Goal: Find specific page/section: Find specific page/section

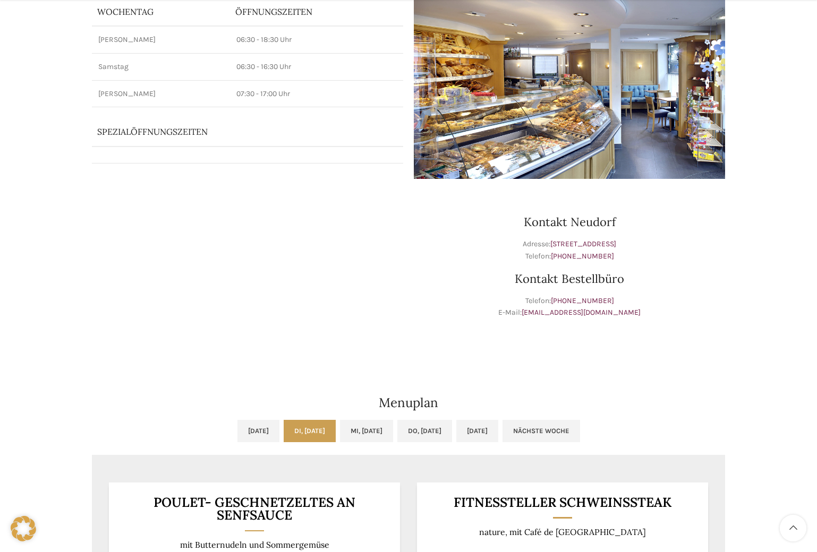
scroll to position [159, 0]
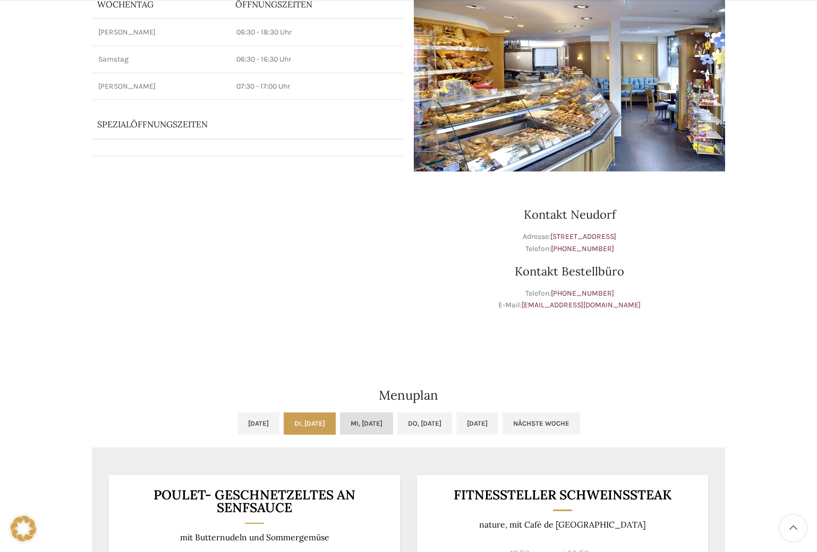
click at [371, 423] on link "Mi, [DATE]" at bounding box center [366, 424] width 53 height 22
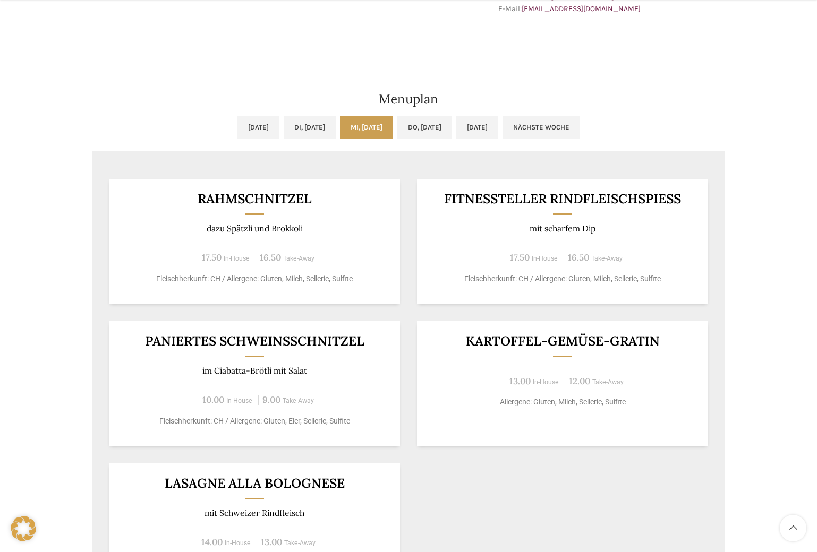
scroll to position [478, 0]
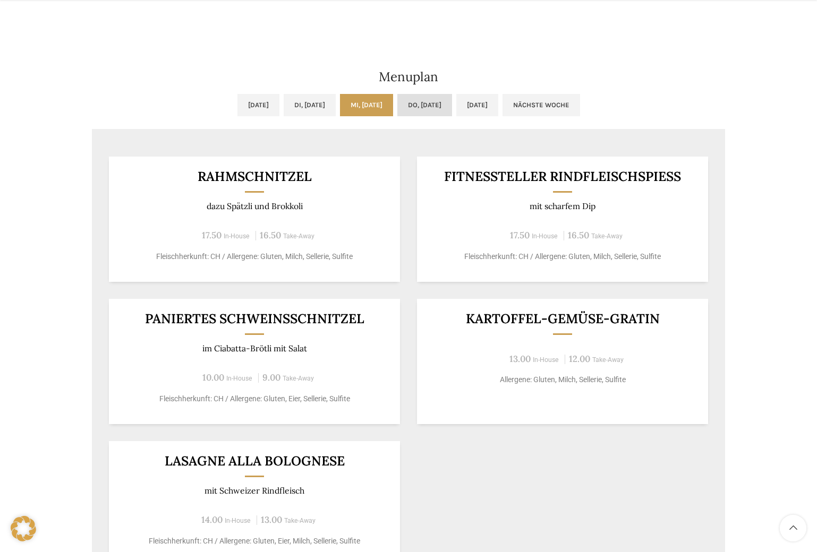
click at [440, 110] on link "Do, [DATE]" at bounding box center [424, 105] width 55 height 22
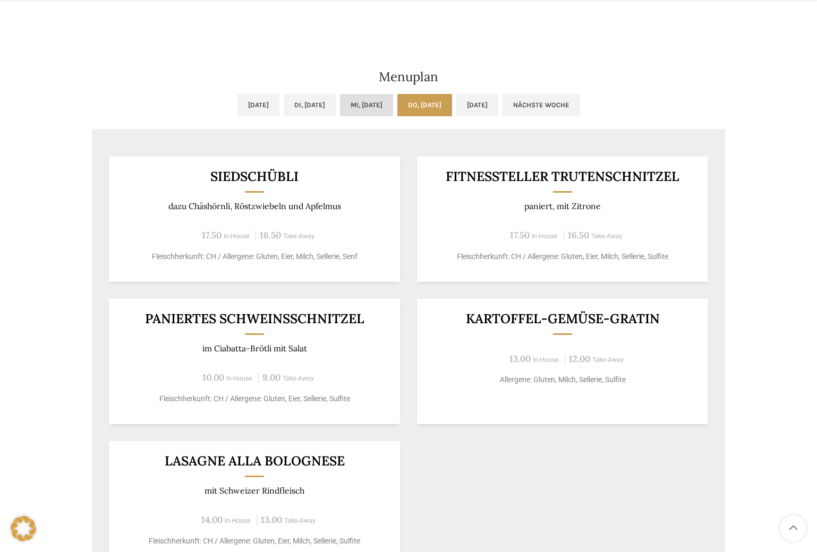
click at [390, 106] on link "Mi, [DATE]" at bounding box center [366, 105] width 53 height 22
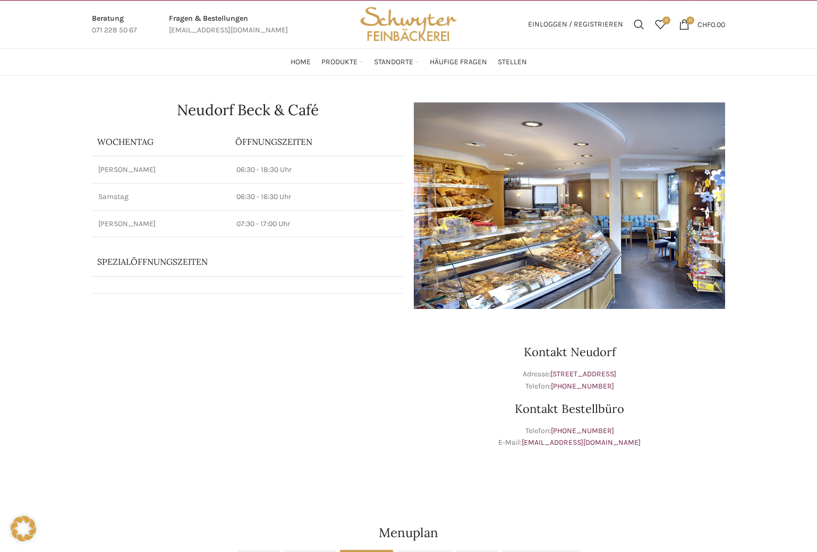
scroll to position [0, 0]
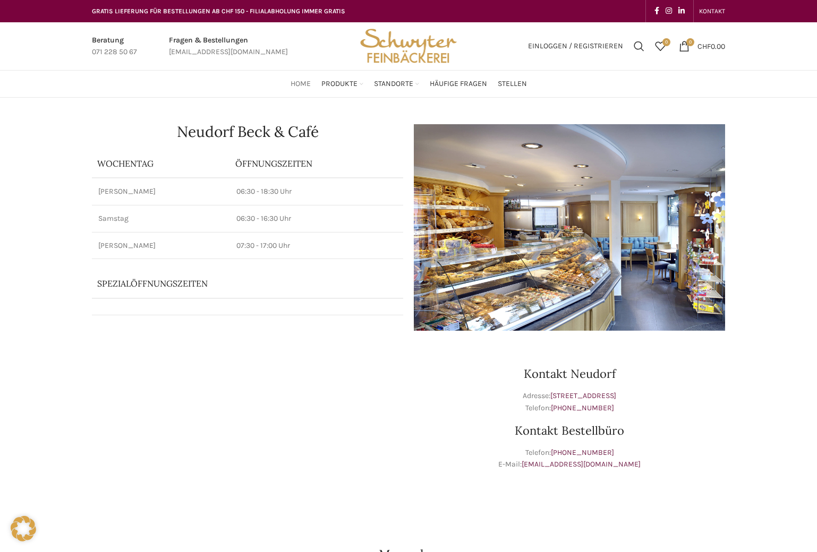
click at [292, 84] on span "Home" at bounding box center [300, 84] width 20 height 10
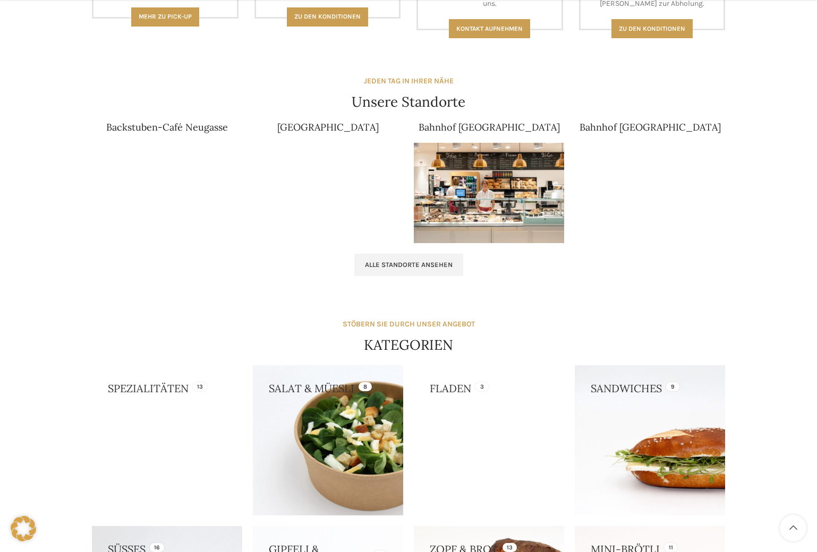
scroll to position [637, 0]
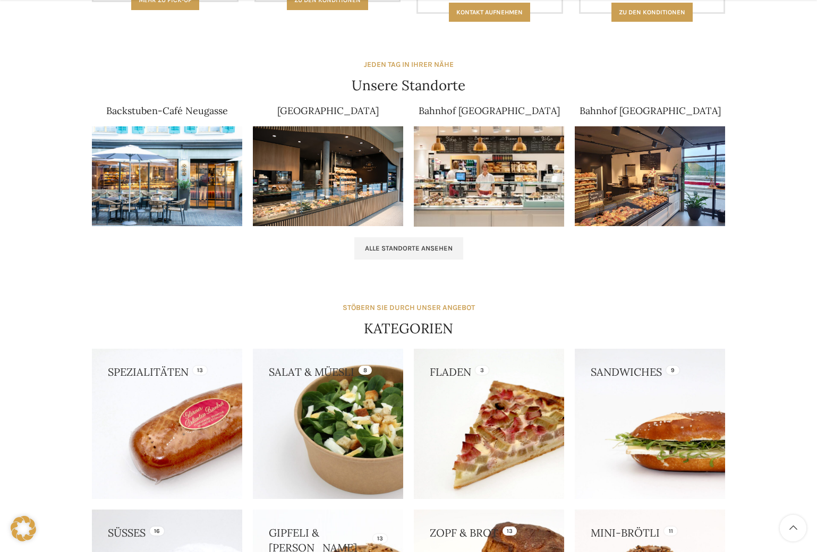
click at [350, 209] on img at bounding box center [328, 176] width 150 height 100
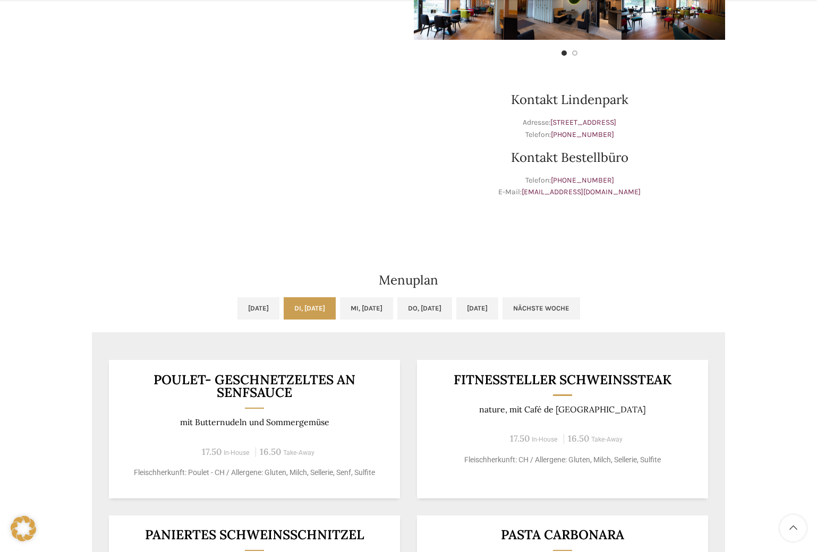
scroll to position [425, 0]
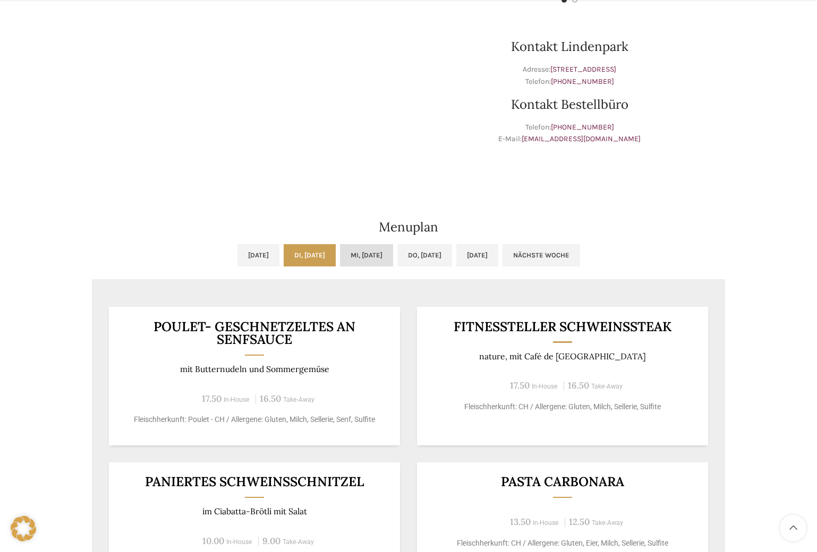
click at [353, 250] on link "Mi, [DATE]" at bounding box center [366, 255] width 53 height 22
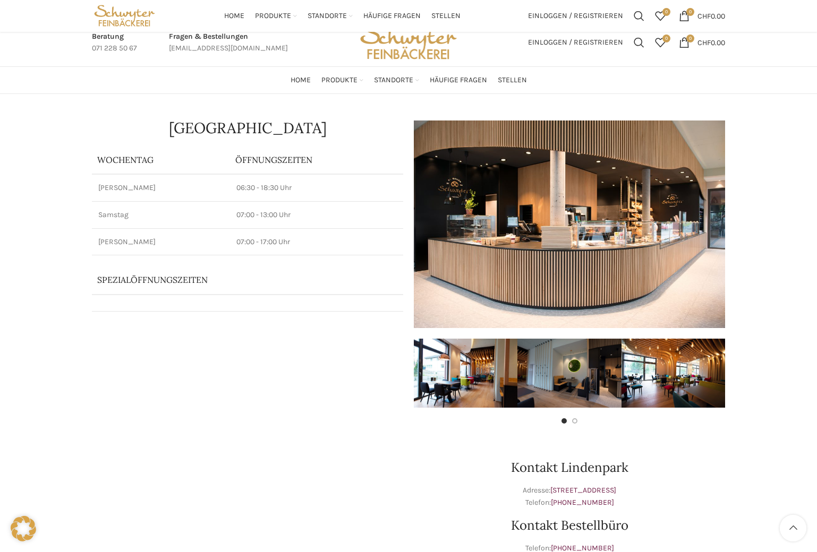
scroll to position [0, 0]
